Goal: Go to known website: Access a specific website the user already knows

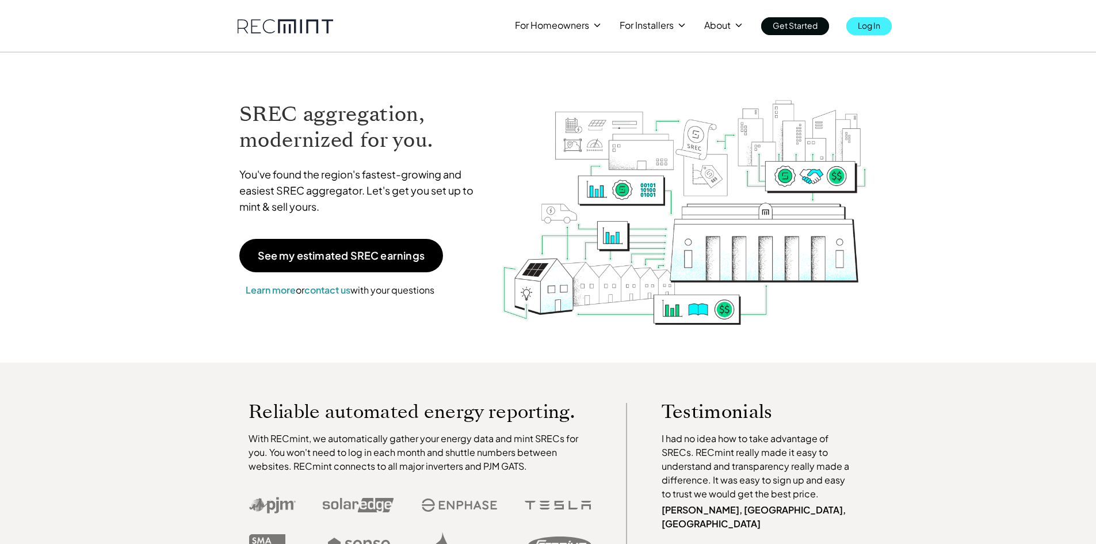
click at [870, 21] on p "Log In" at bounding box center [869, 25] width 22 height 16
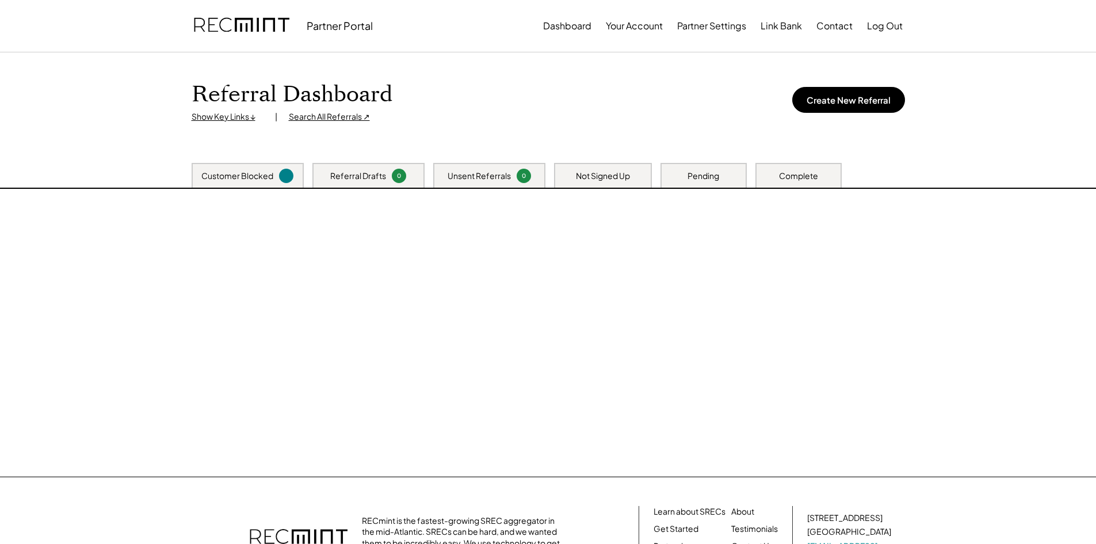
click at [553, 306] on div at bounding box center [548, 333] width 736 height 288
